Goal: Use online tool/utility: Use online tool/utility

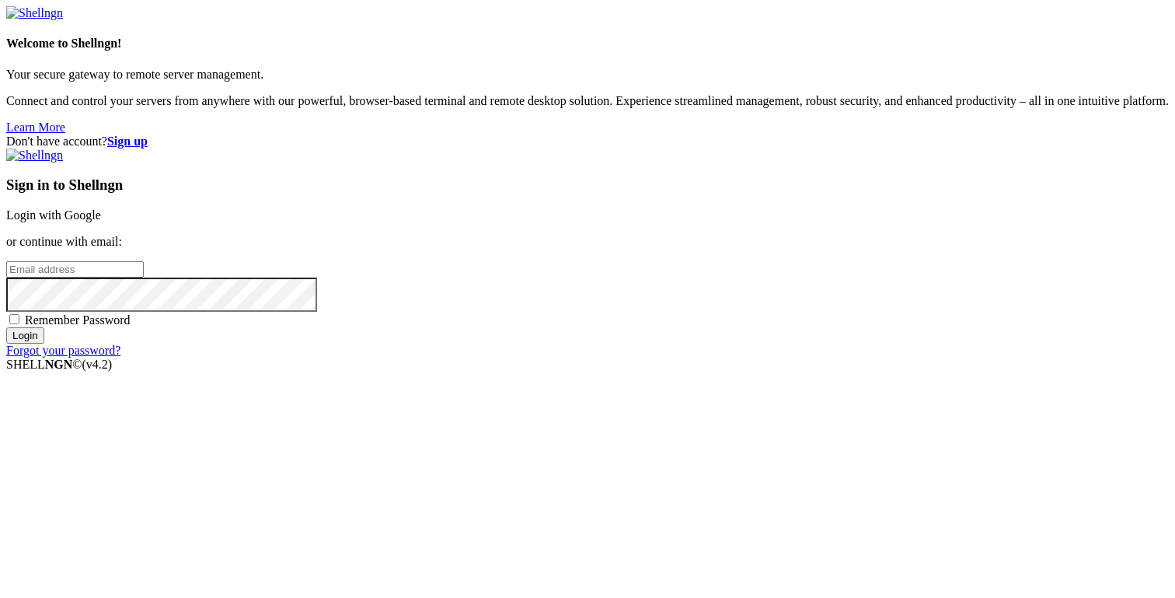
type input "[PERSON_NAME][EMAIL_ADDRESS][DOMAIN_NAME]"
click at [44, 344] on input "Login" at bounding box center [25, 335] width 38 height 16
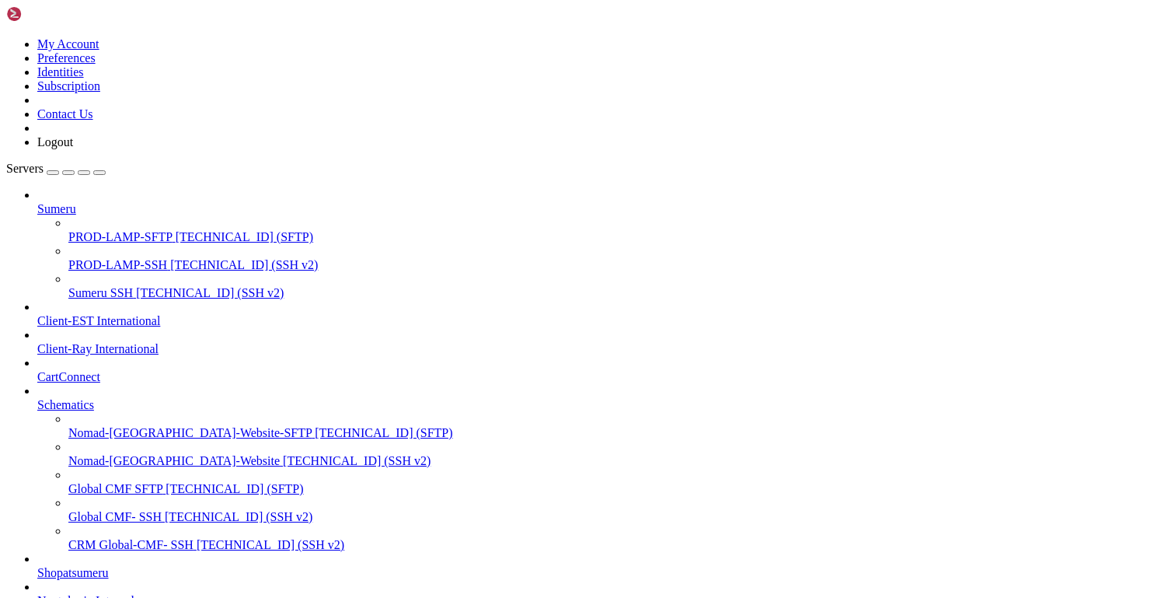
scroll to position [318, 0]
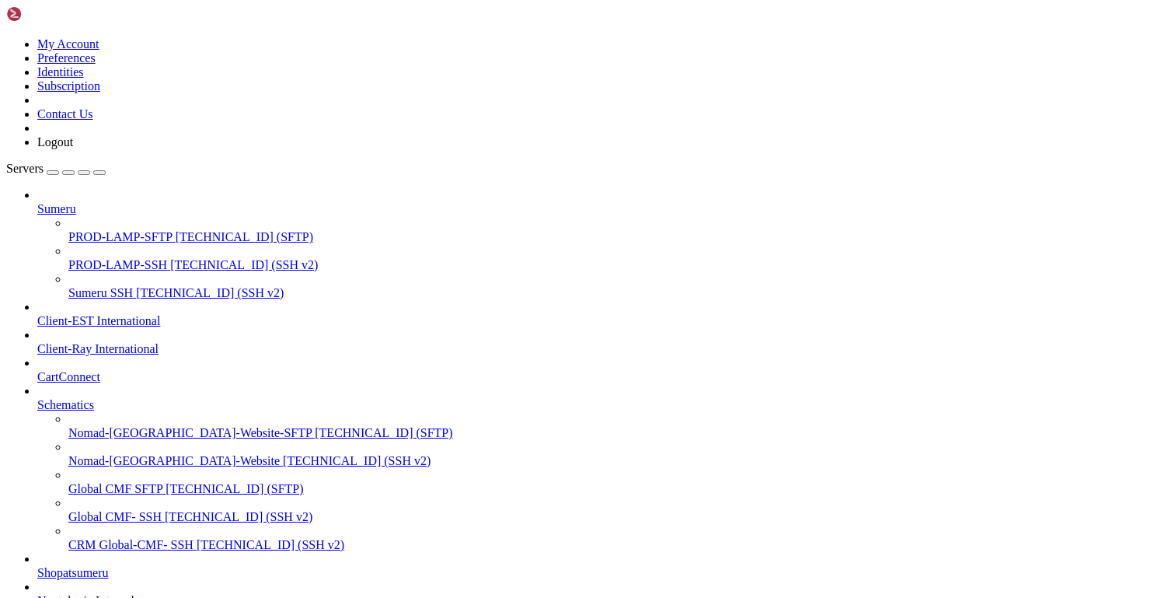
scroll to position [349, 0]
